Goal: Transaction & Acquisition: Book appointment/travel/reservation

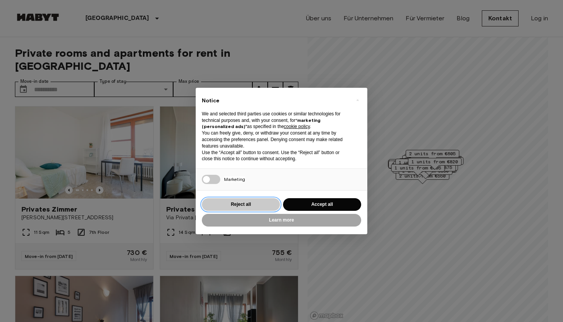
click at [258, 203] on button "Reject all" at bounding box center [241, 204] width 78 height 13
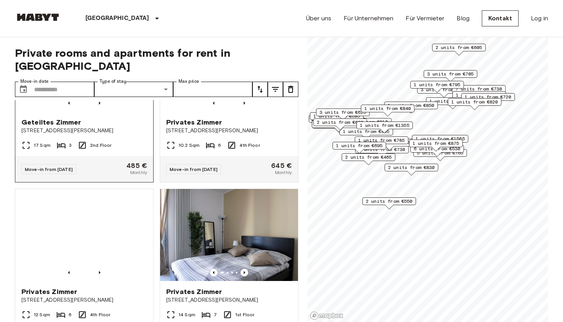
scroll to position [934, 0]
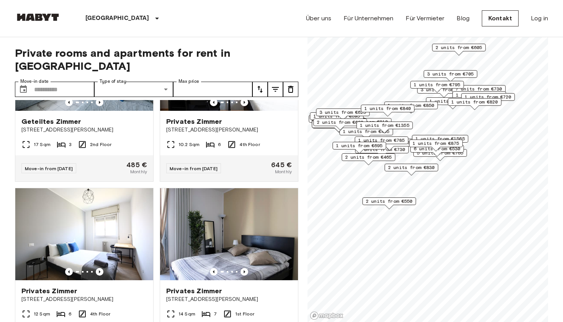
click at [444, 109] on div "1 units from €770" at bounding box center [453, 103] width 54 height 12
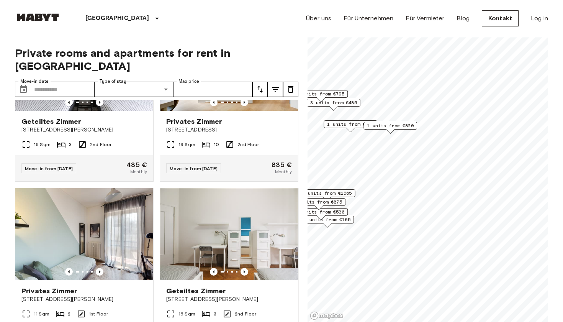
click at [273, 184] on div "Private rooms and apartments for rent in [GEOGRAPHIC_DATA] Move-in date ​ Move-…" at bounding box center [281, 179] width 533 height 285
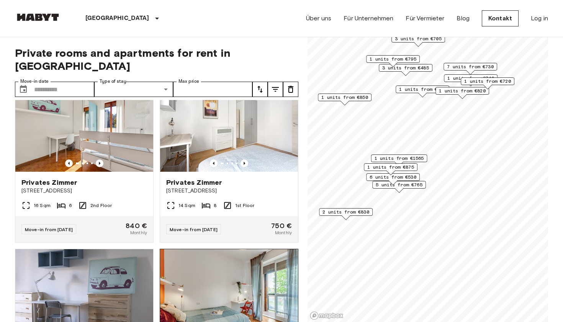
scroll to position [2203, 0]
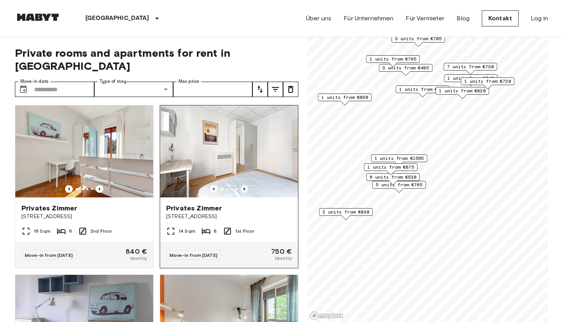
click at [242, 185] on icon "Previous image" at bounding box center [245, 189] width 8 height 8
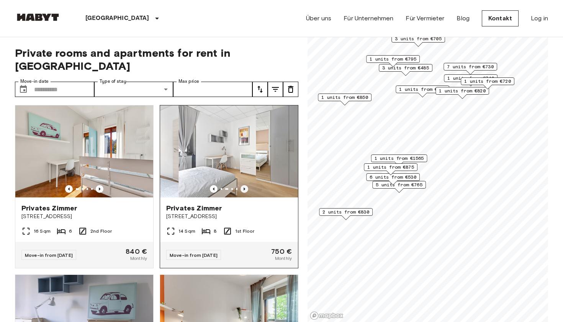
click at [242, 185] on icon "Previous image" at bounding box center [245, 189] width 8 height 8
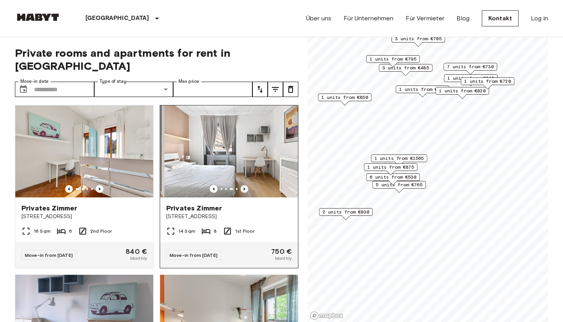
click at [242, 185] on icon "Previous image" at bounding box center [245, 189] width 8 height 8
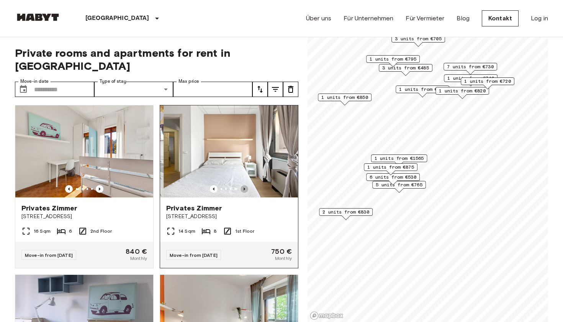
click at [242, 185] on icon "Previous image" at bounding box center [245, 189] width 8 height 8
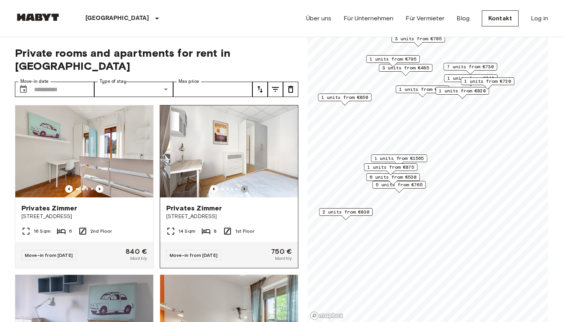
click at [242, 185] on icon "Previous image" at bounding box center [245, 189] width 8 height 8
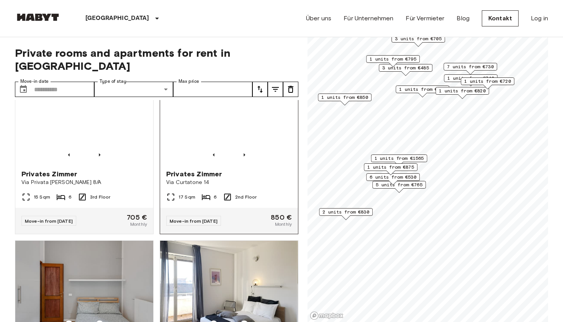
scroll to position [2679, 0]
